Goal: Check status: Check status

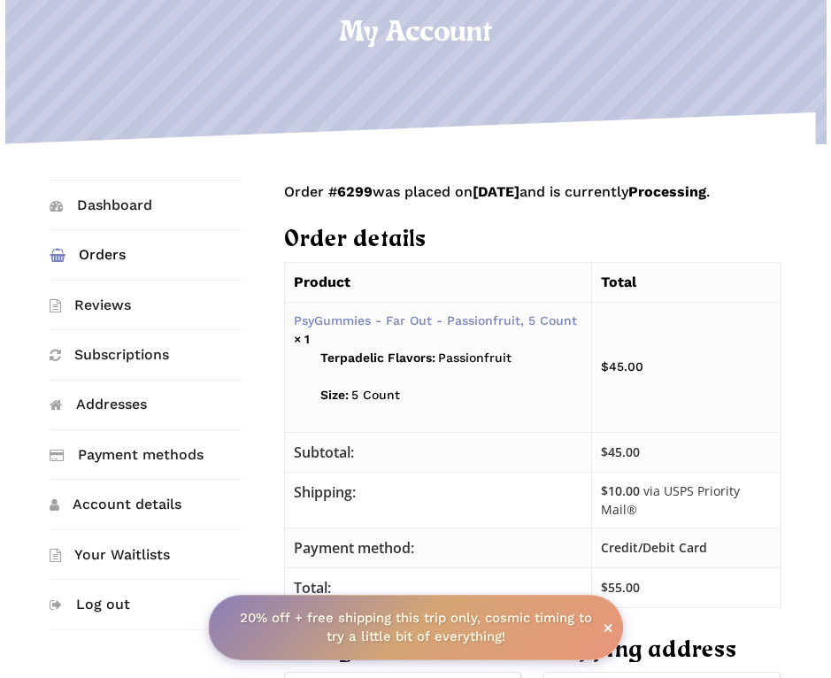
click at [118, 249] on link "Orders" at bounding box center [146, 254] width 193 height 49
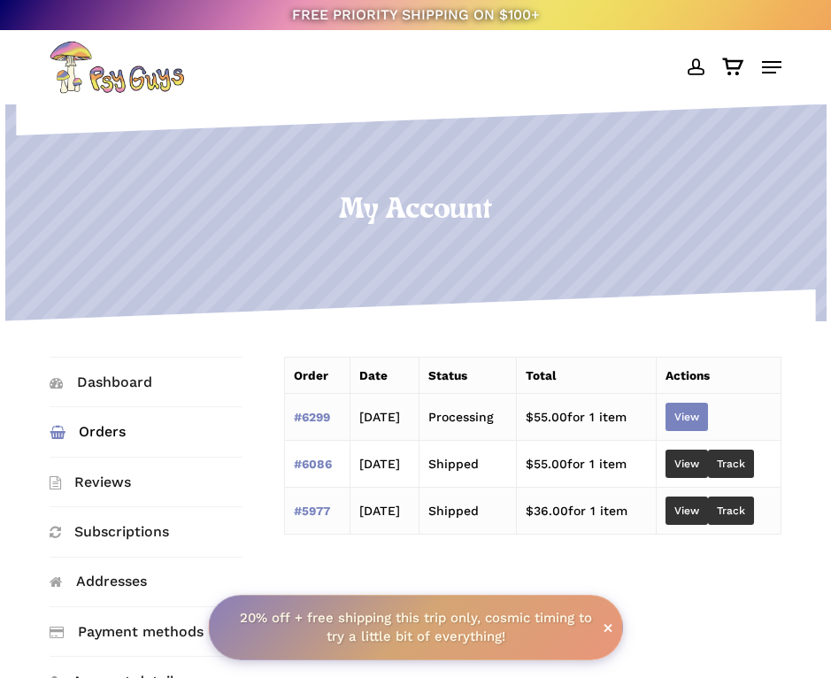
click at [691, 421] on link "View" at bounding box center [686, 417] width 42 height 28
